Goal: Find specific page/section: Find specific page/section

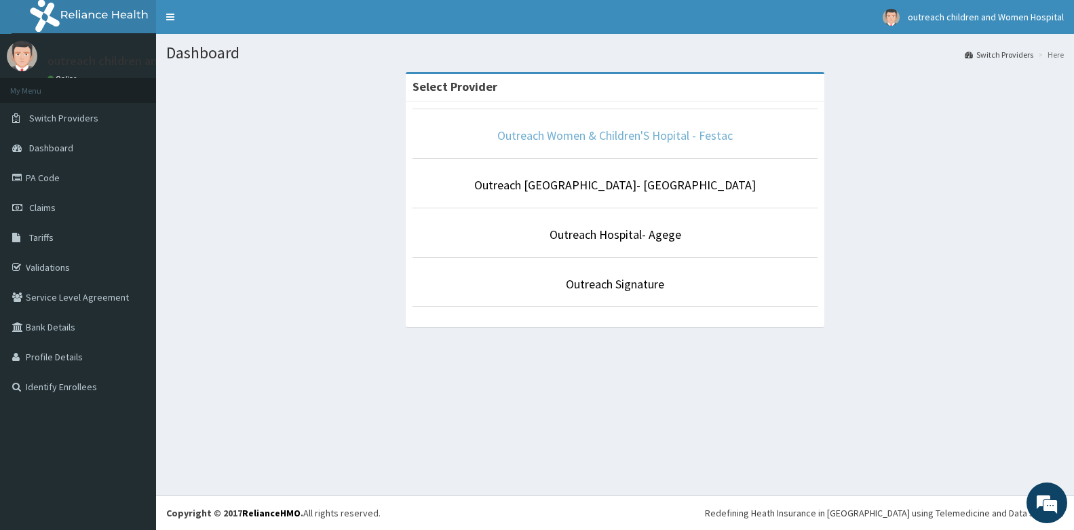
click at [671, 130] on link "Outreach Women & Children'S Hopital - Festac" at bounding box center [615, 136] width 236 height 16
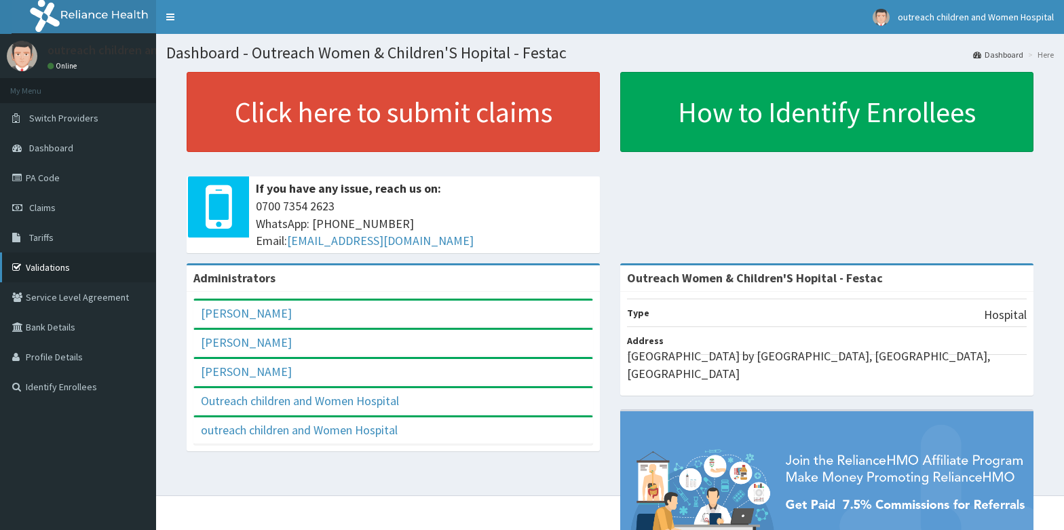
click at [48, 267] on link "Validations" at bounding box center [78, 267] width 156 height 30
